Goal: Task Accomplishment & Management: Manage account settings

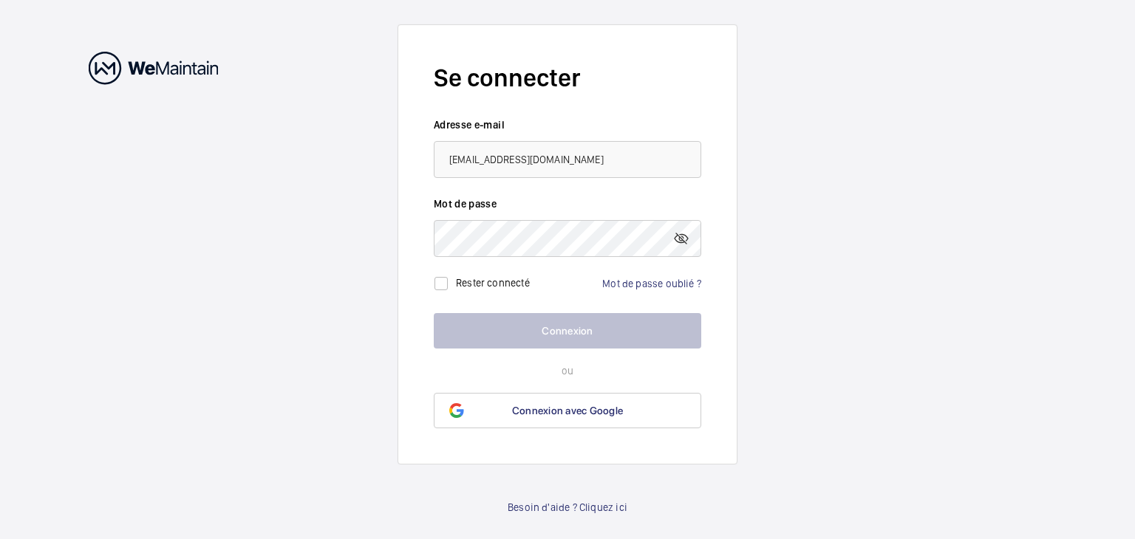
type input "[EMAIL_ADDRESS][DOMAIN_NAME]"
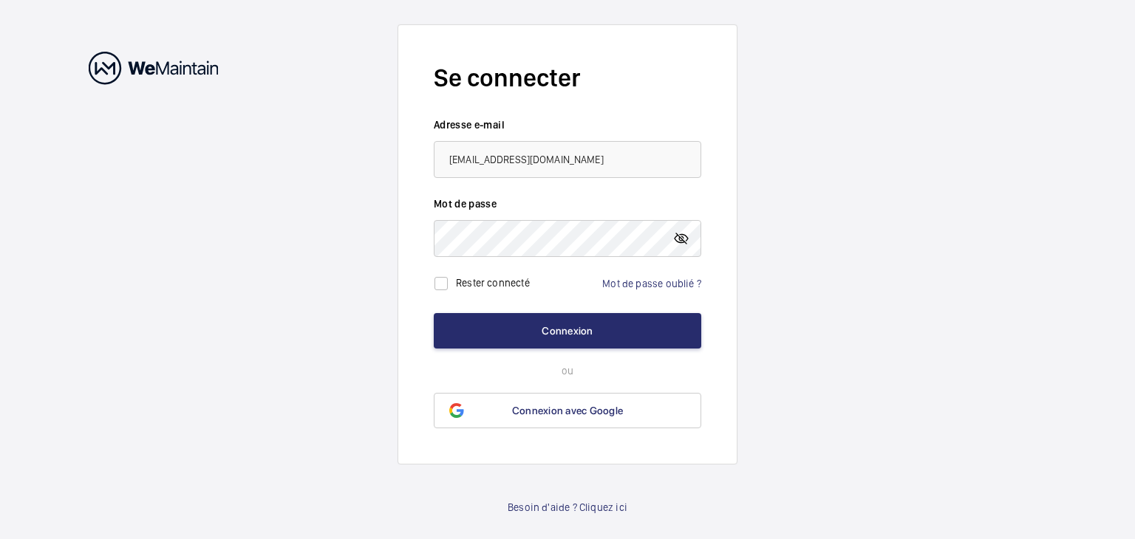
click at [683, 241] on mat-icon at bounding box center [681, 239] width 18 height 18
click at [434, 313] on button "Connexion" at bounding box center [567, 330] width 267 height 35
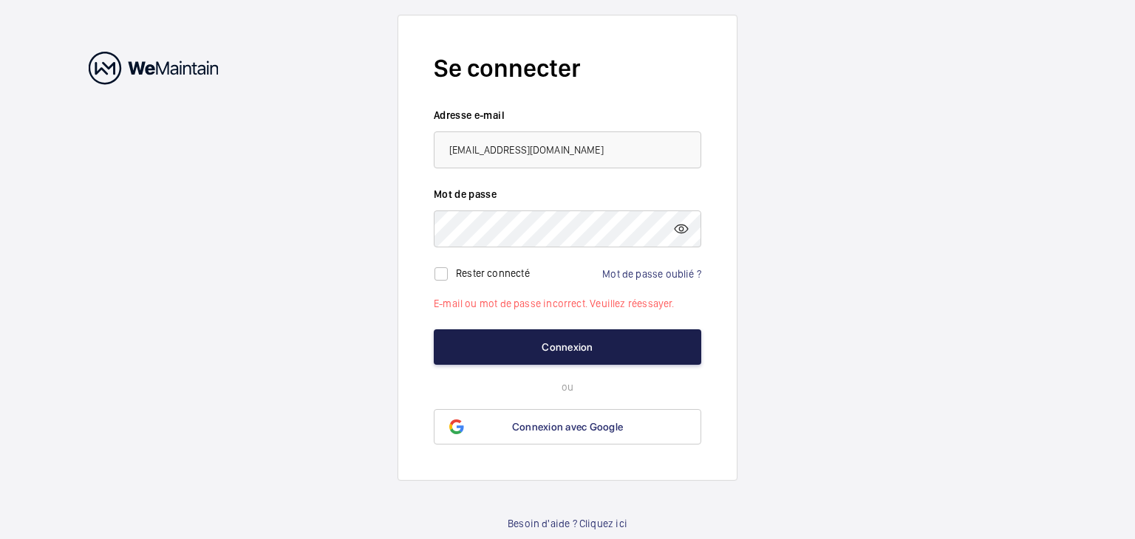
click at [534, 349] on button "Connexion" at bounding box center [567, 347] width 267 height 35
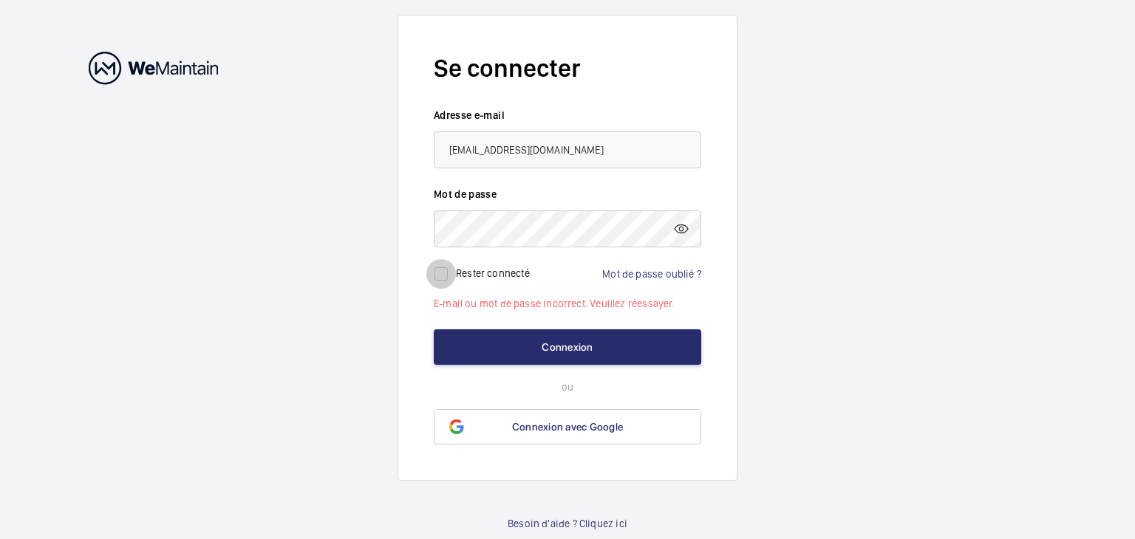
click at [445, 280] on input "checkbox" at bounding box center [441, 274] width 30 height 30
checkbox input "true"
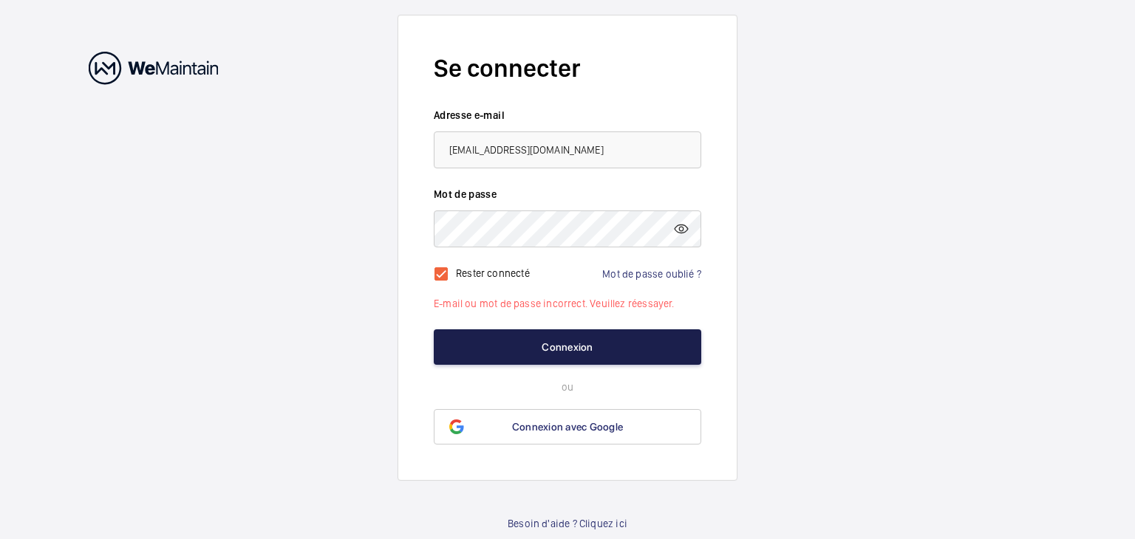
click at [518, 340] on button "Connexion" at bounding box center [567, 347] width 267 height 35
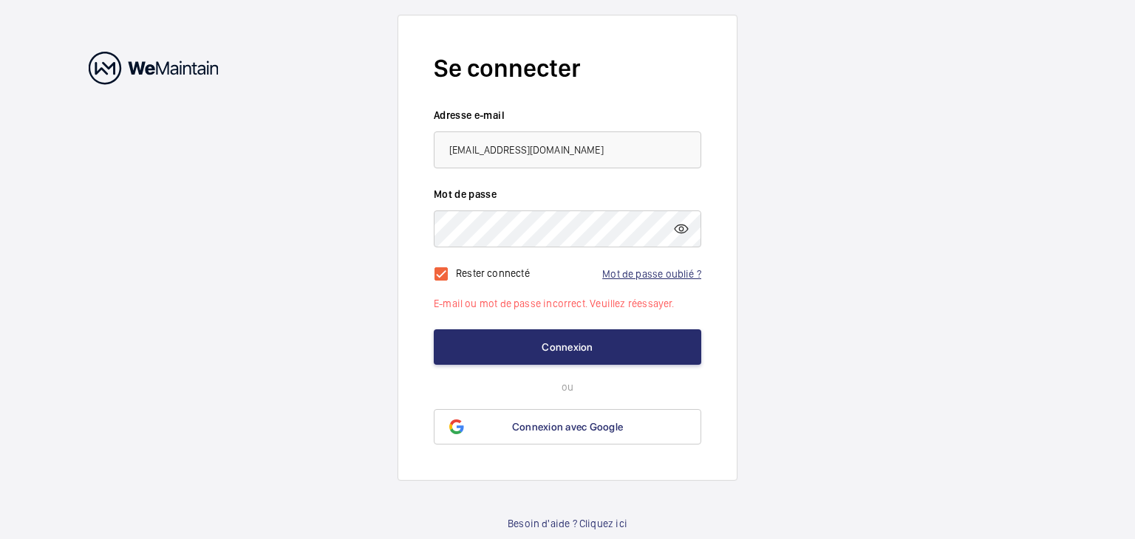
click at [644, 277] on link "Mot de passe oublié ?" at bounding box center [651, 274] width 99 height 12
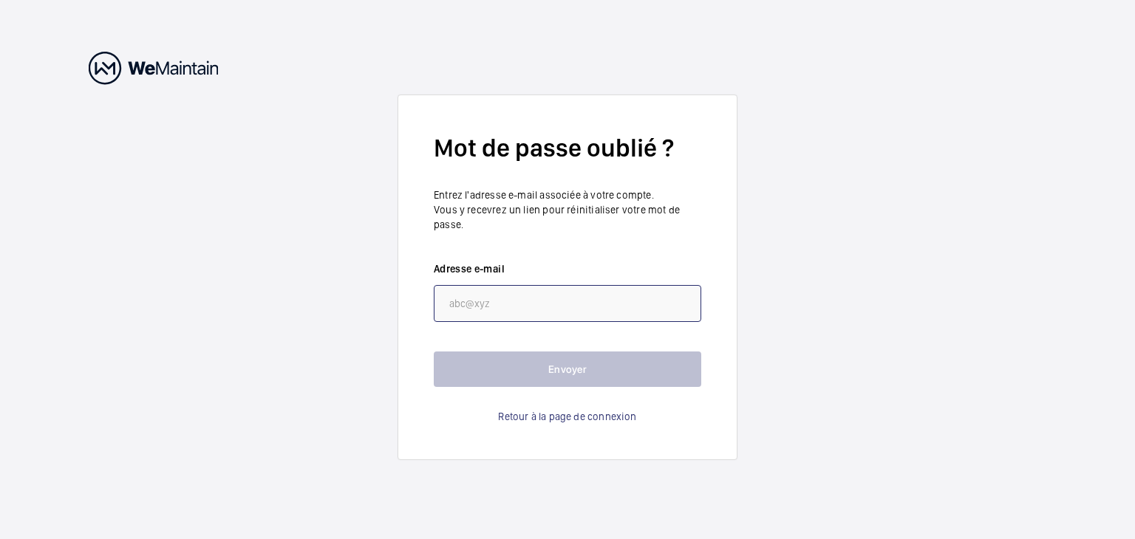
click at [464, 302] on input "email" at bounding box center [567, 303] width 267 height 37
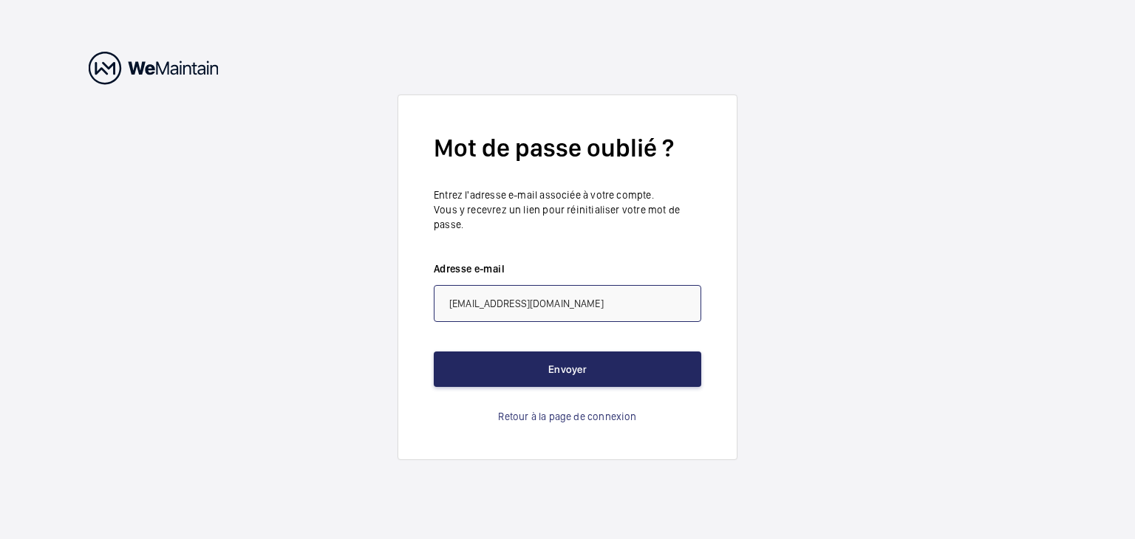
type input "[EMAIL_ADDRESS][DOMAIN_NAME]"
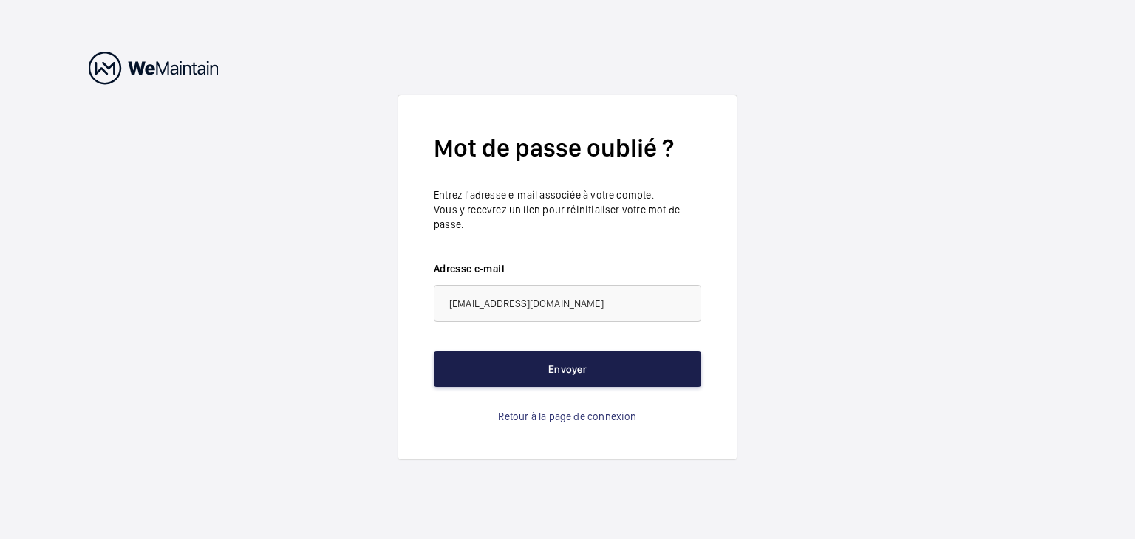
click at [537, 380] on button "Envoyer" at bounding box center [567, 369] width 267 height 35
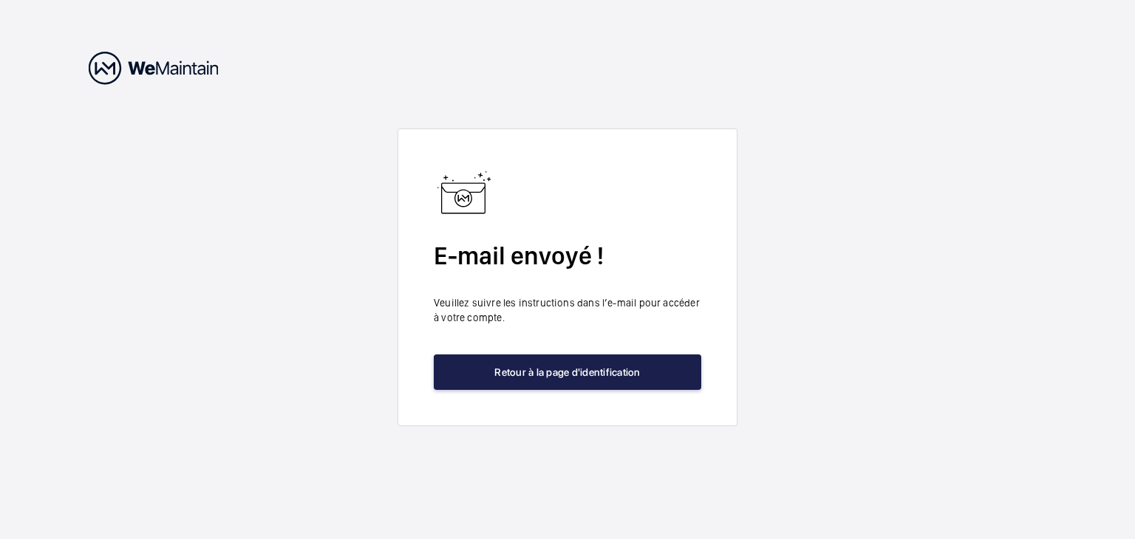
click at [542, 376] on button "Retour à la page d'identification" at bounding box center [567, 372] width 267 height 35
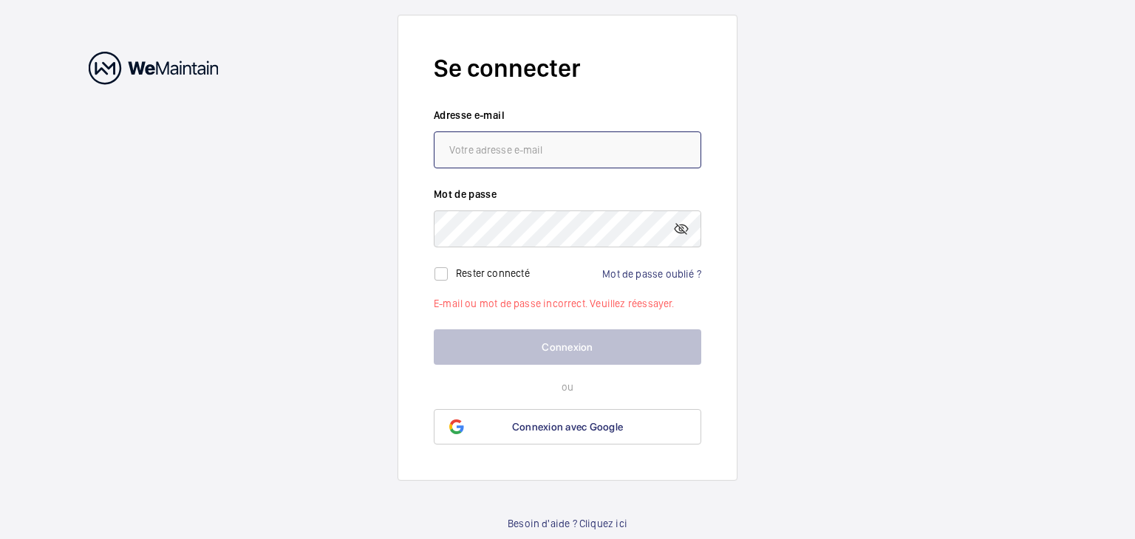
click at [475, 151] on input "email" at bounding box center [567, 150] width 267 height 37
click at [629, 273] on link "Mot de passe oublié ?" at bounding box center [651, 274] width 99 height 12
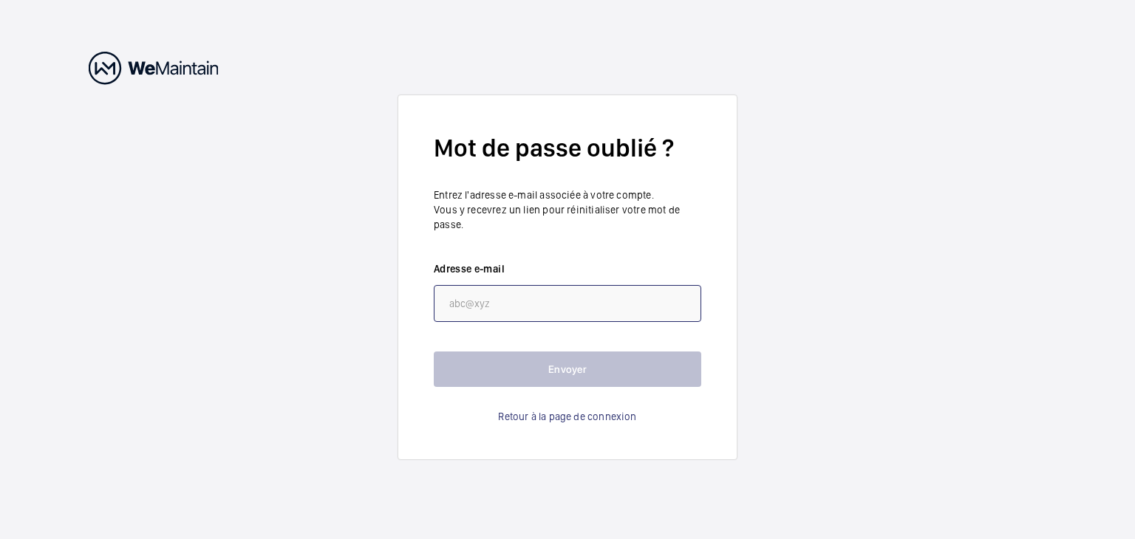
click at [550, 308] on input "email" at bounding box center [567, 303] width 267 height 37
